Goal: Task Accomplishment & Management: Use online tool/utility

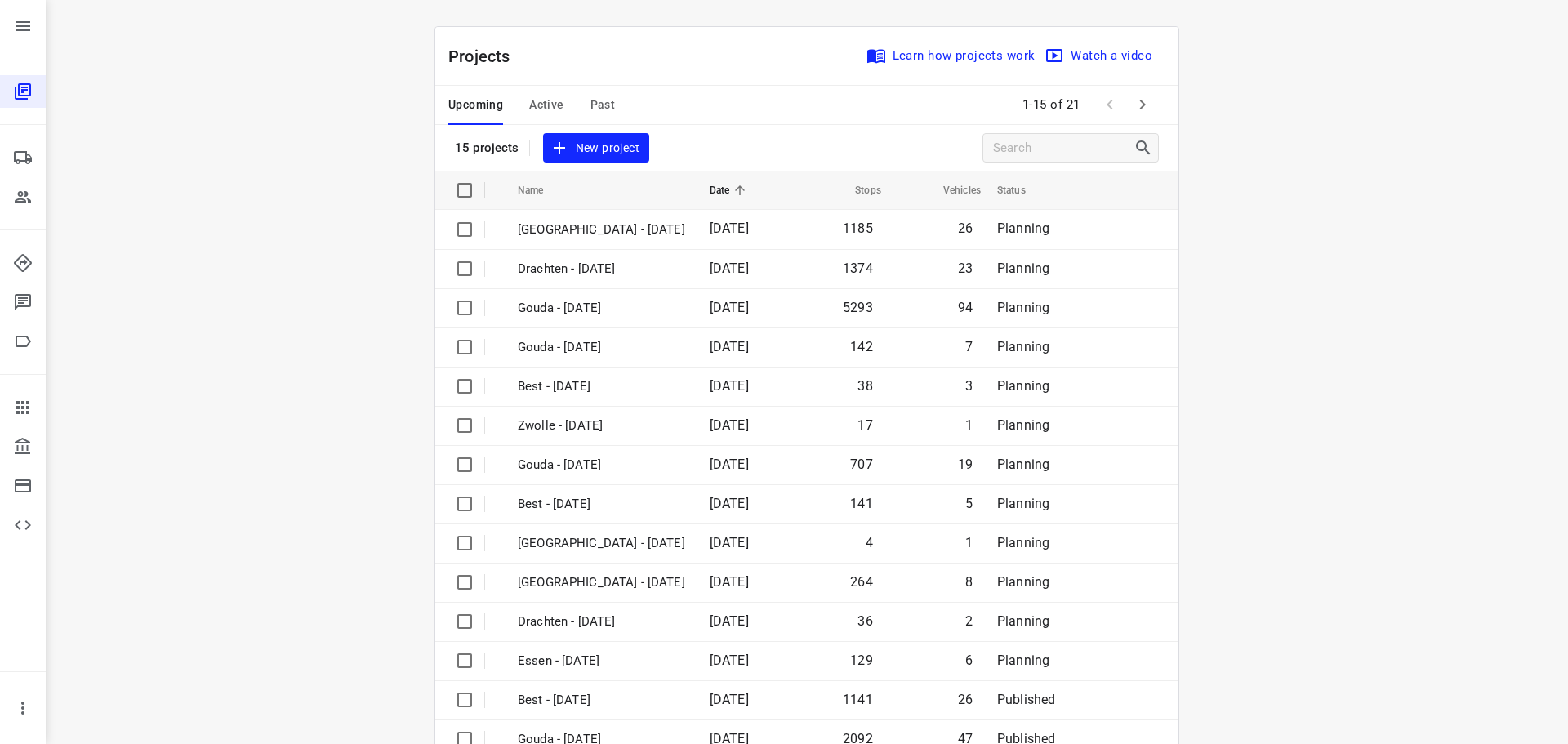
click at [537, 98] on span "Active" at bounding box center [547, 104] width 35 height 20
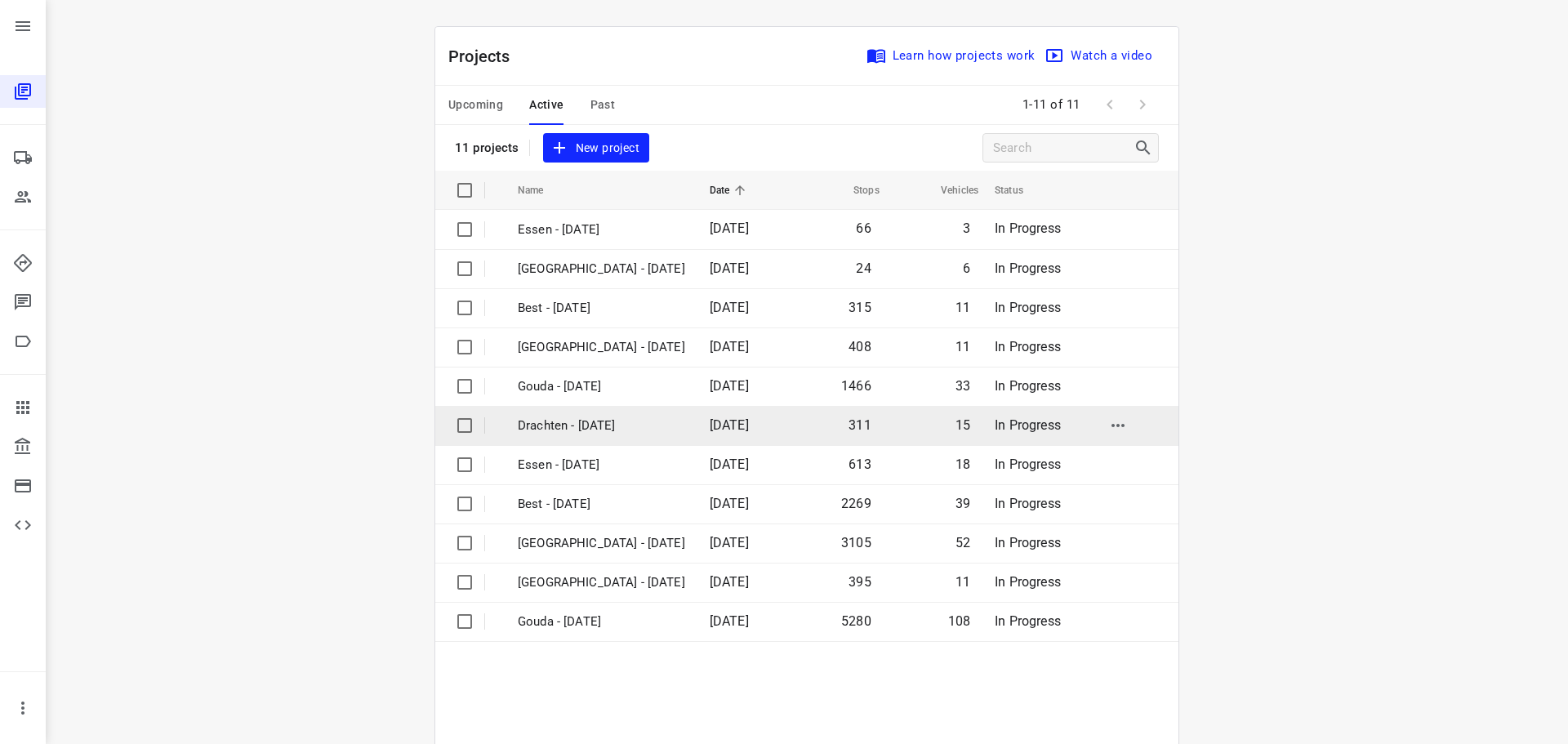
click at [559, 427] on p "Drachten - [DATE]" at bounding box center [601, 426] width 167 height 19
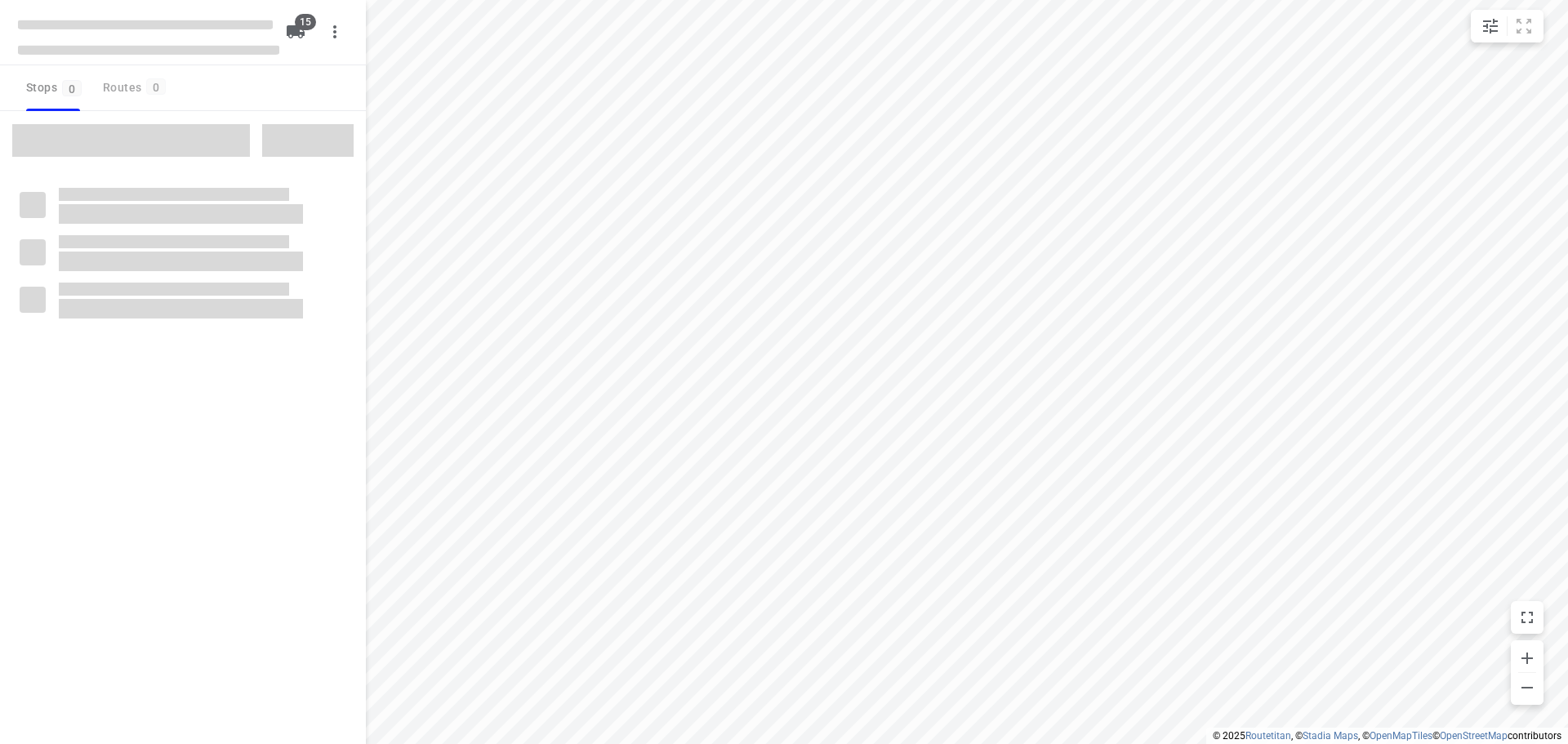
checkbox input "true"
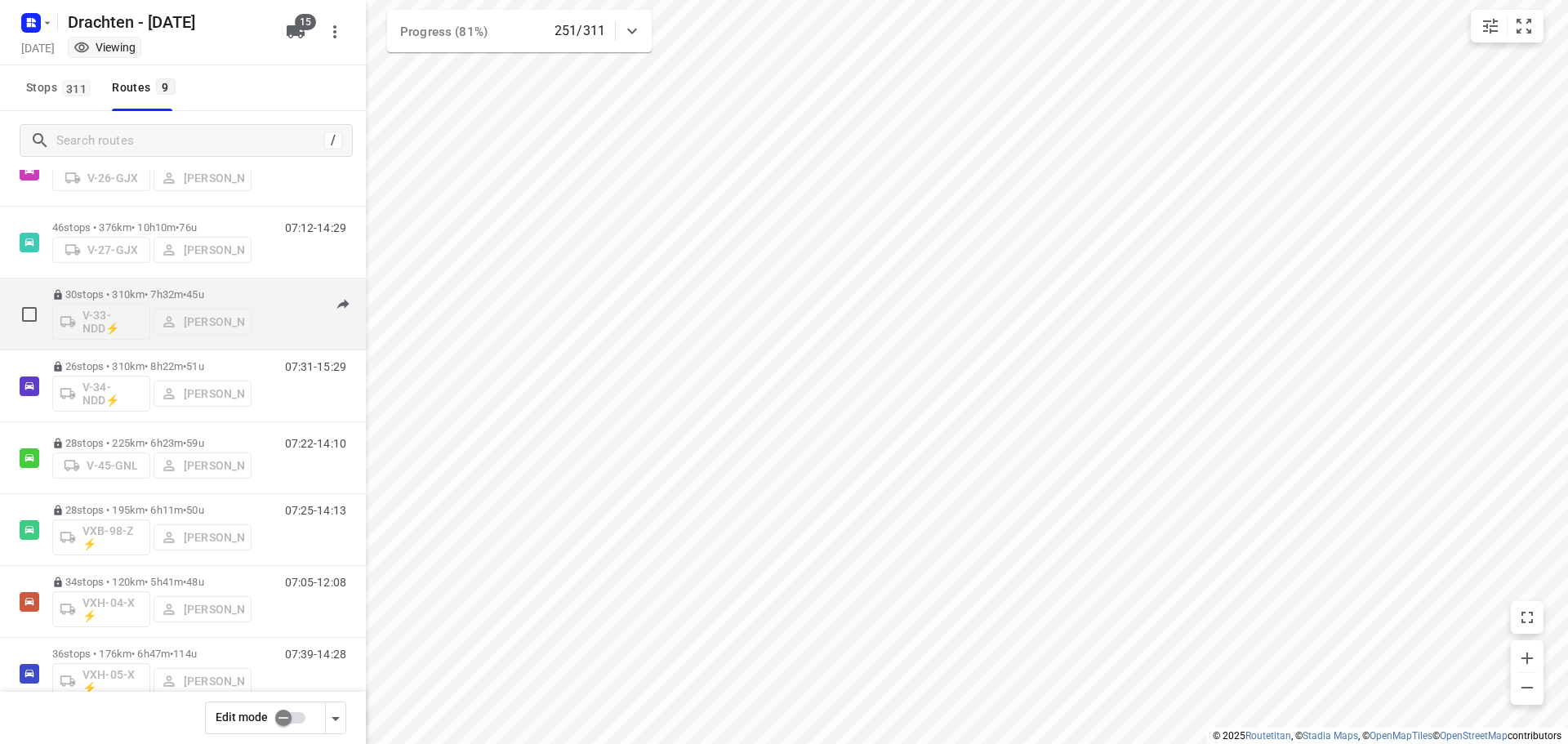
scroll to position [178, 0]
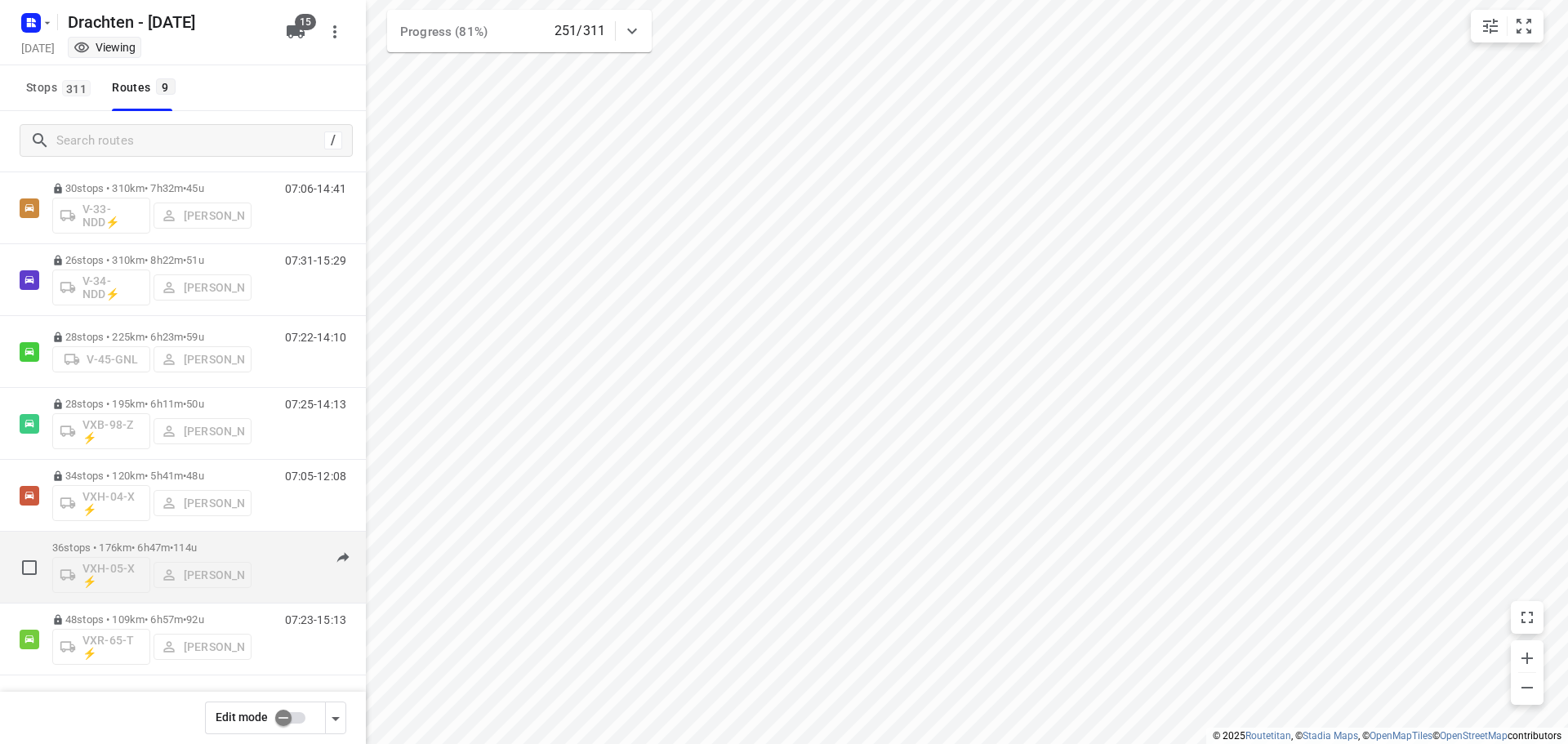
click at [145, 546] on p "36 stops • 176km • 6h47m • 114u" at bounding box center [152, 547] width 199 height 12
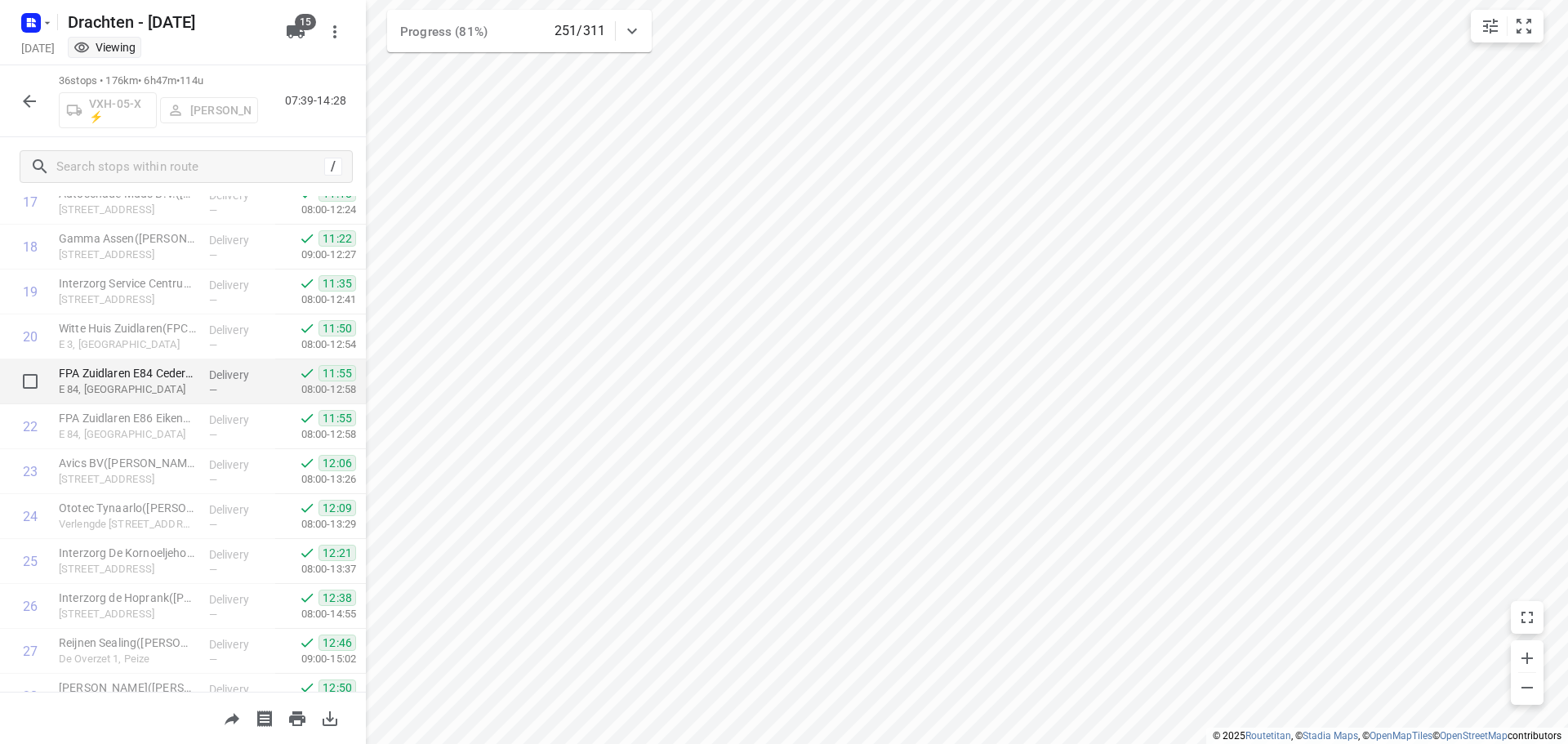
scroll to position [1248, 0]
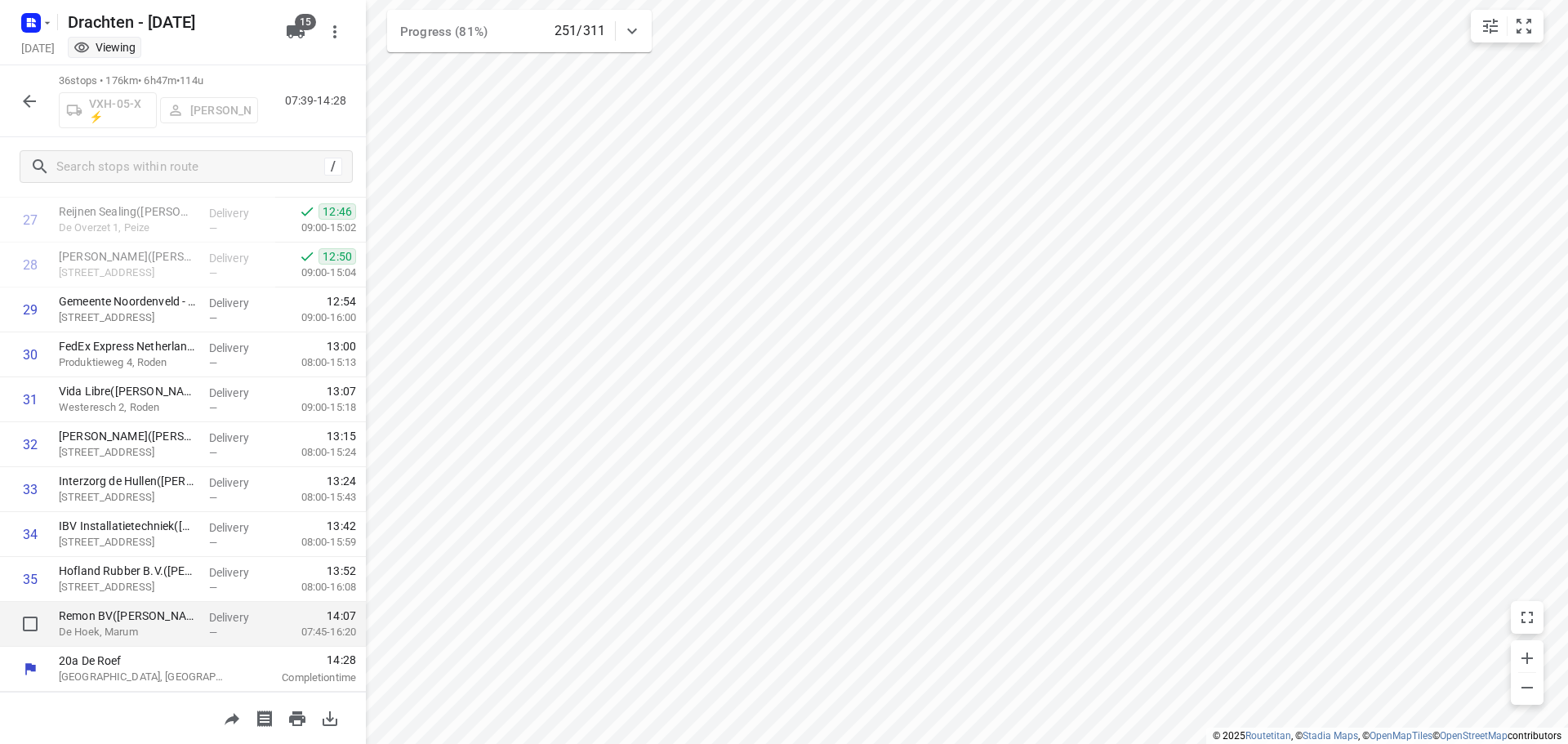
click at [123, 624] on p "De Hoek, Marum" at bounding box center [127, 632] width 137 height 16
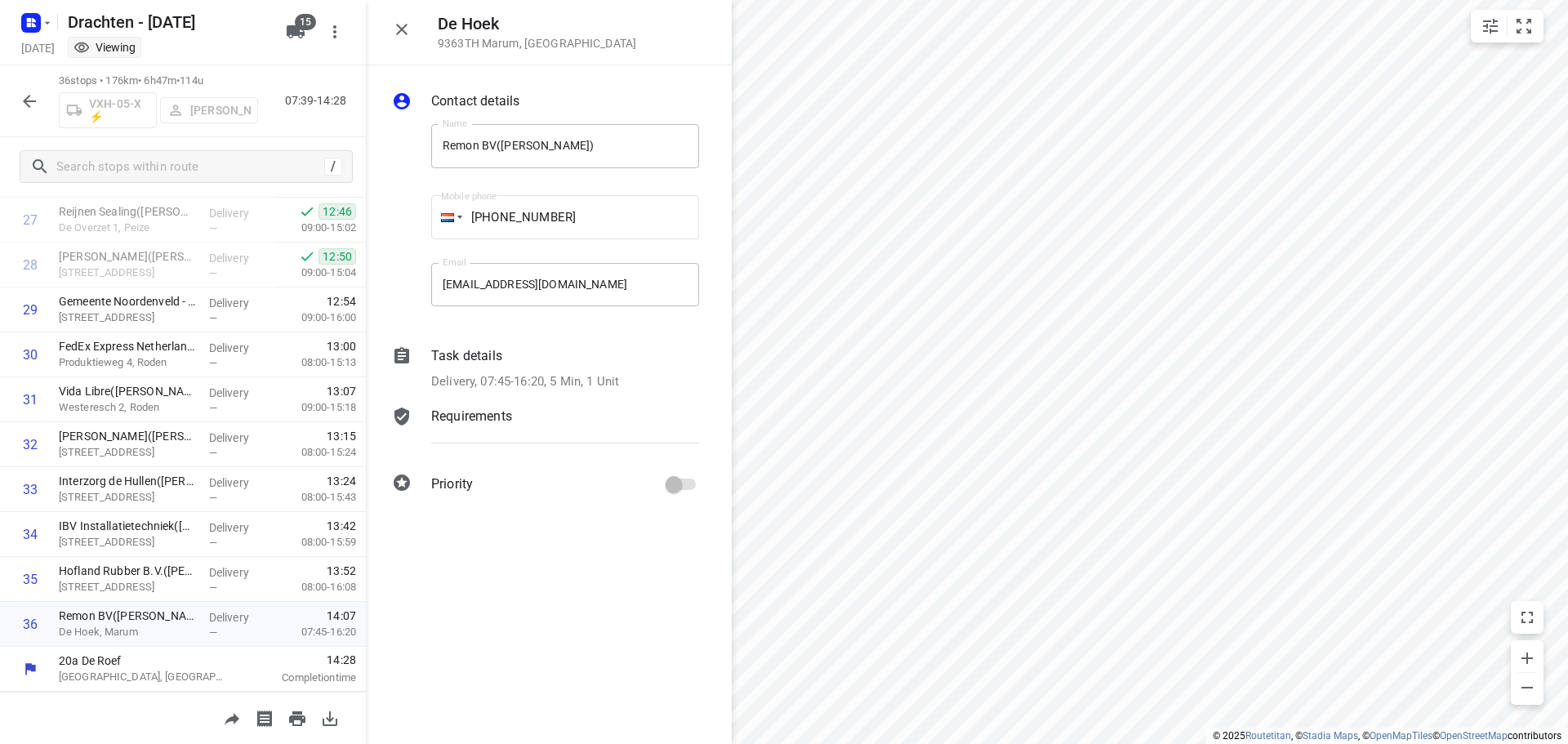
click at [629, 375] on div "Delivery, 07:45-16:20, 5 Min, 1 Unit" at bounding box center [565, 382] width 268 height 19
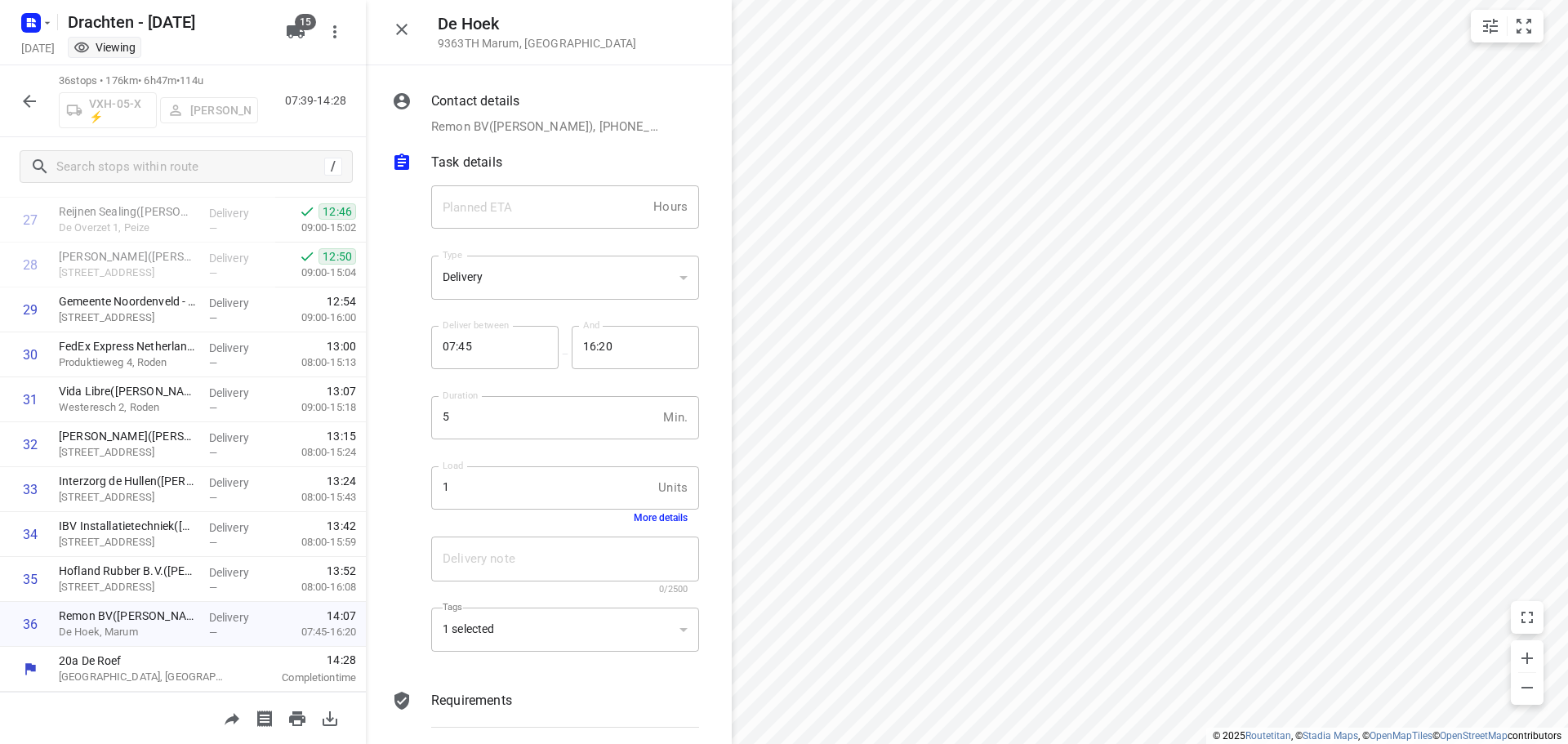
click at [670, 521] on button "More details" at bounding box center [660, 518] width 54 height 12
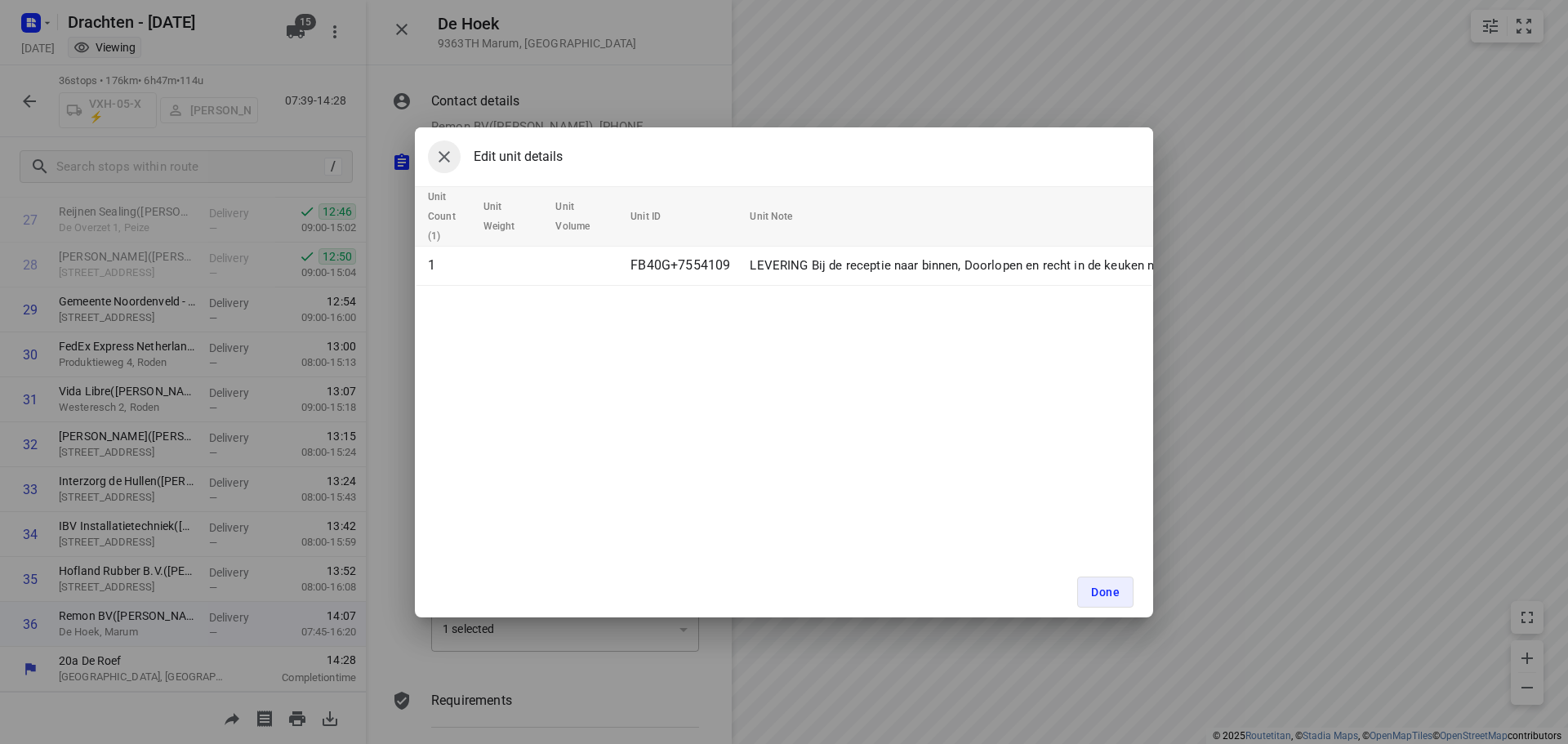
click at [452, 161] on icon "button" at bounding box center [444, 157] width 20 height 20
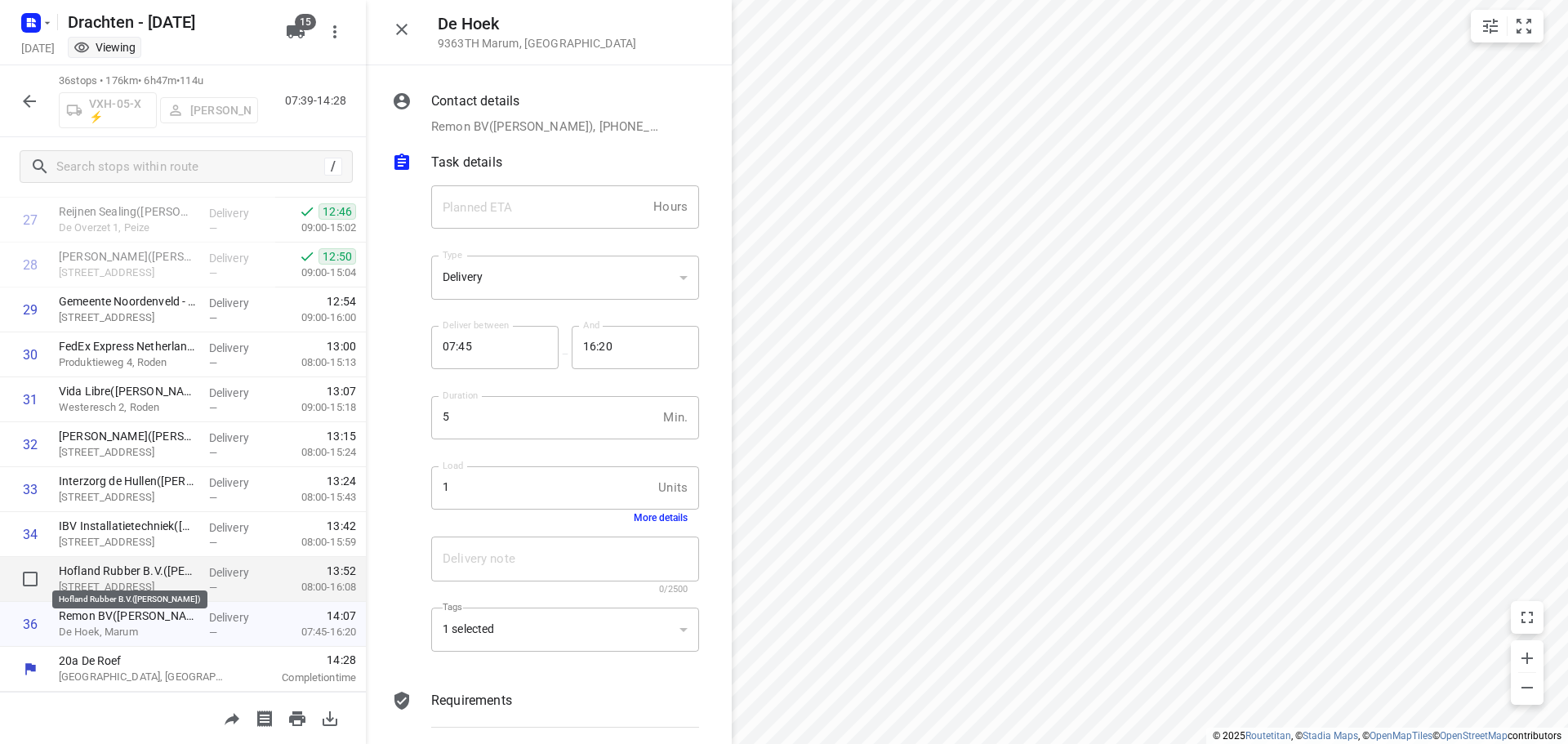
click at [154, 572] on p "Hofland Rubber B.V.([PERSON_NAME])" at bounding box center [127, 571] width 137 height 16
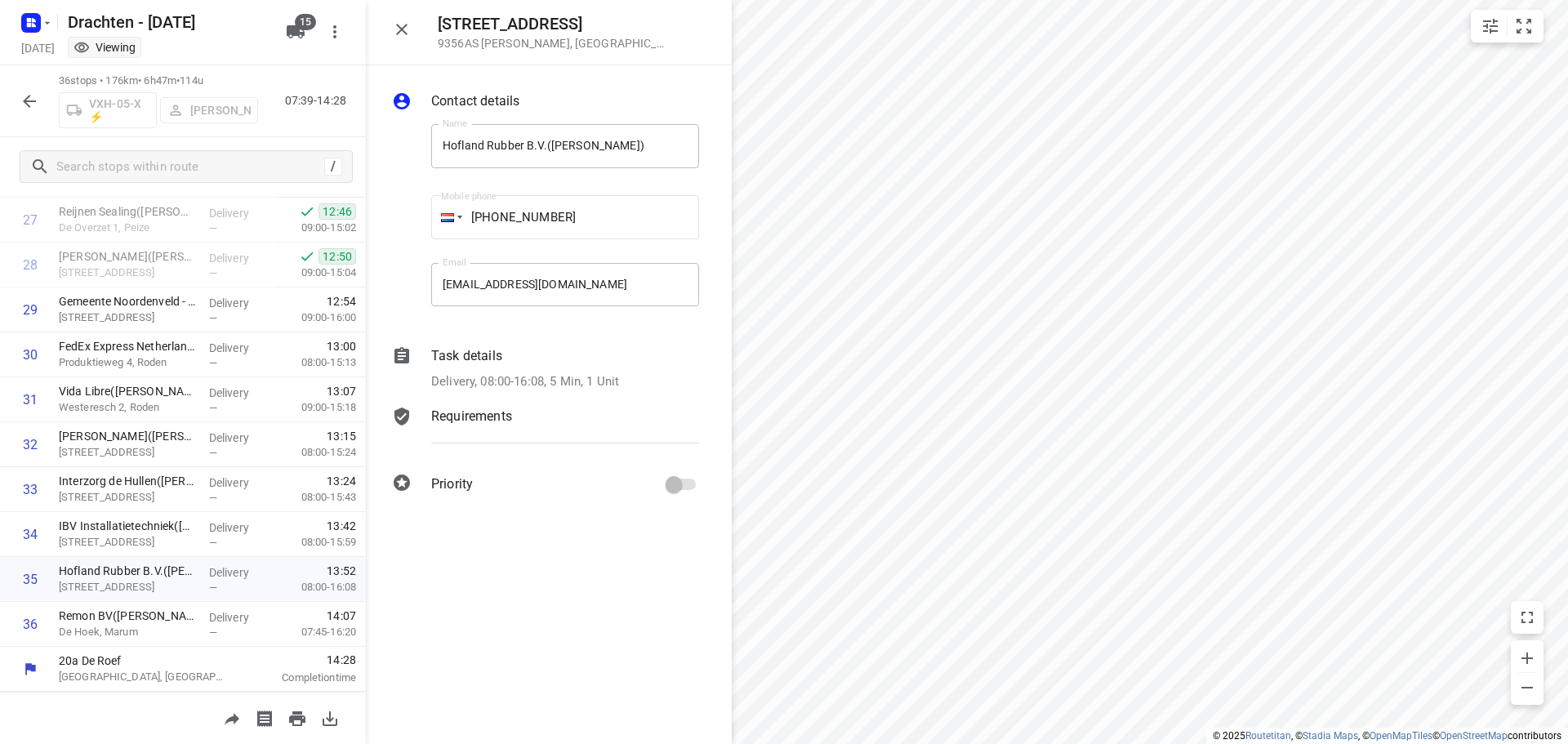
click at [623, 379] on div "Delivery, 08:00-16:08, 5 Min, 1 Unit" at bounding box center [565, 382] width 268 height 19
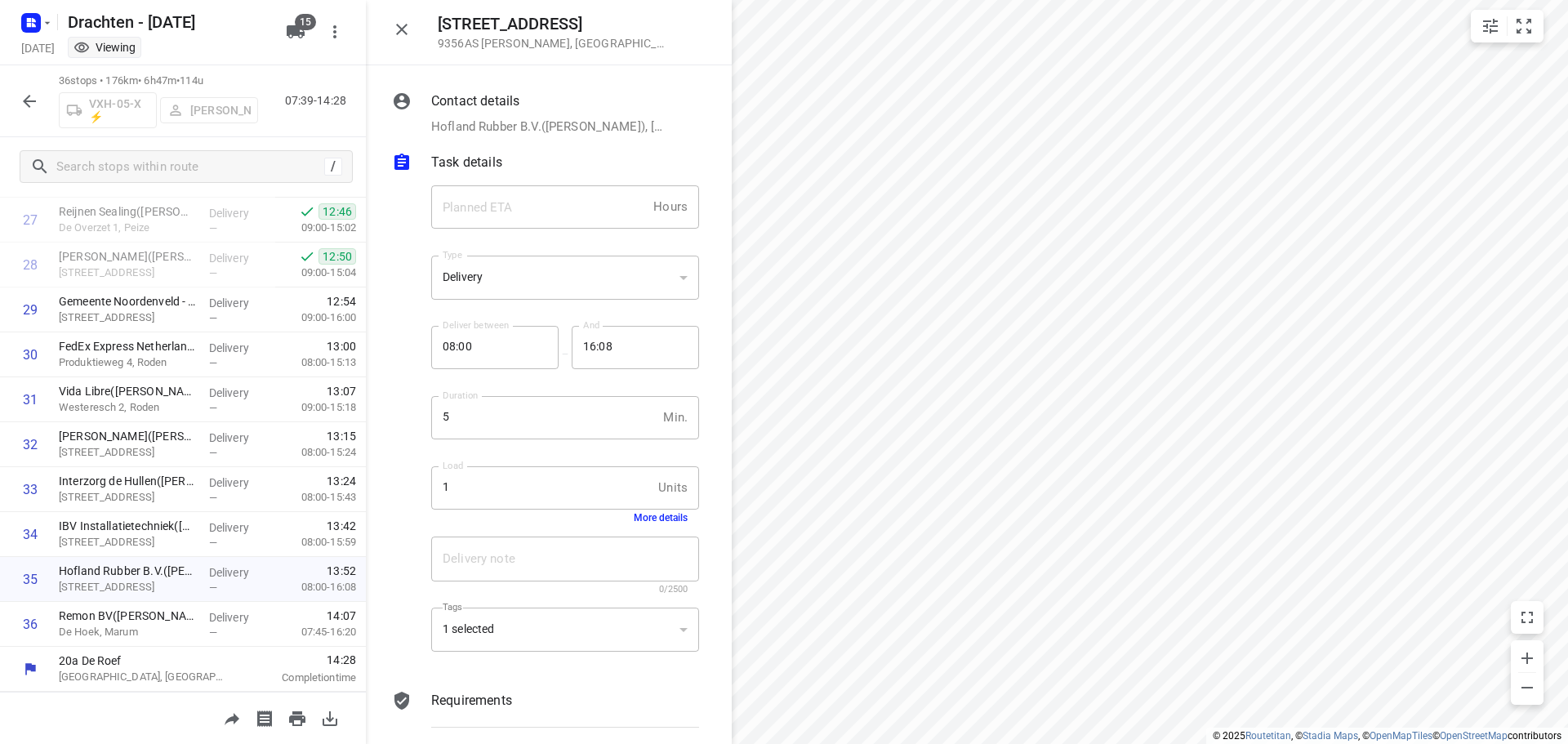
click at [636, 522] on button "More details" at bounding box center [660, 518] width 54 height 12
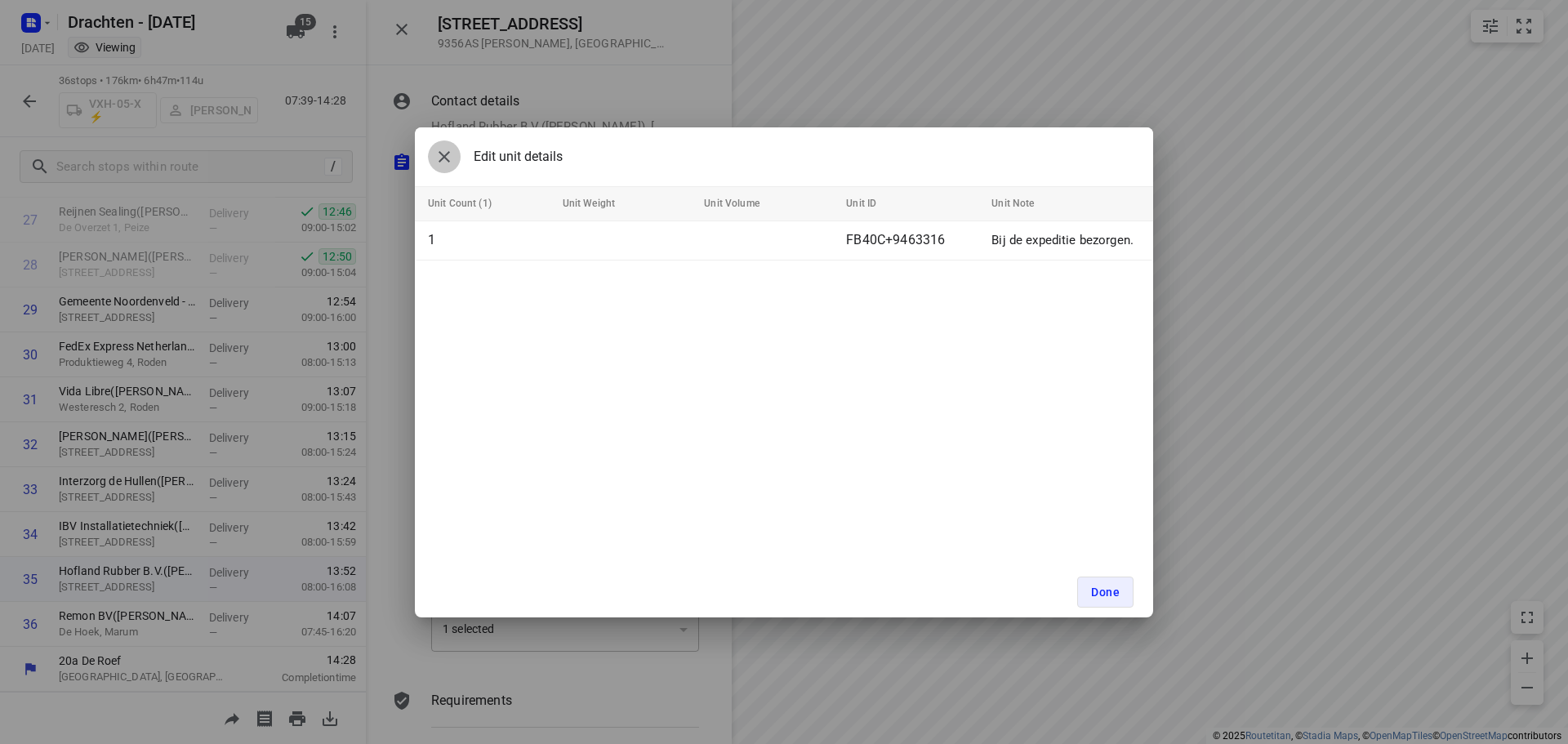
click at [442, 158] on icon "button" at bounding box center [444, 157] width 20 height 20
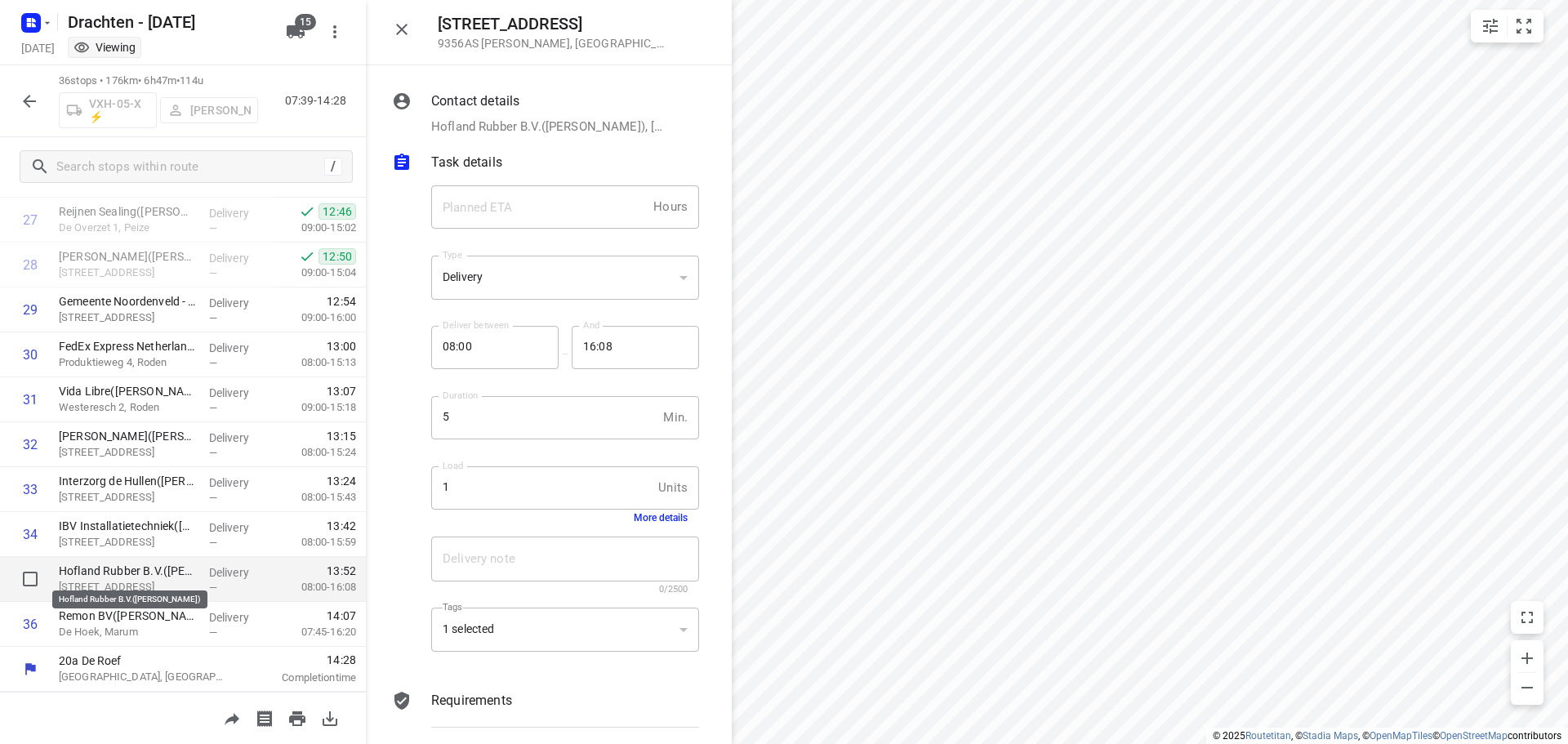
click at [170, 570] on p "Hofland Rubber B.V.([PERSON_NAME])" at bounding box center [127, 571] width 137 height 16
click at [409, 28] on icon "button" at bounding box center [402, 30] width 20 height 20
